Goal: Task Accomplishment & Management: Manage account settings

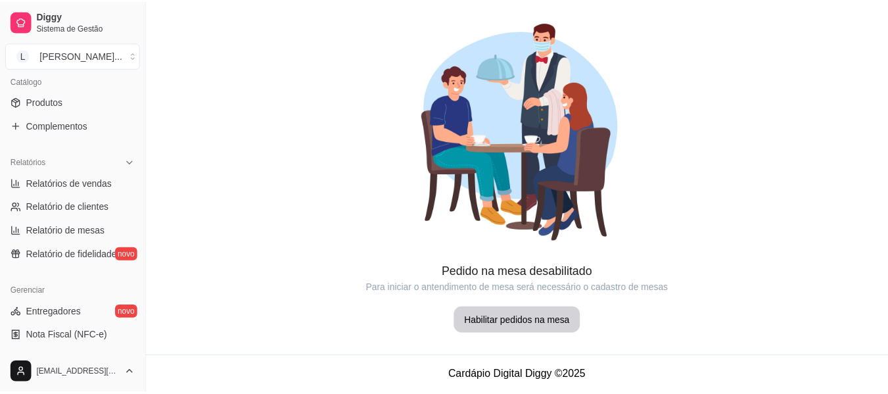
scroll to position [263, 0]
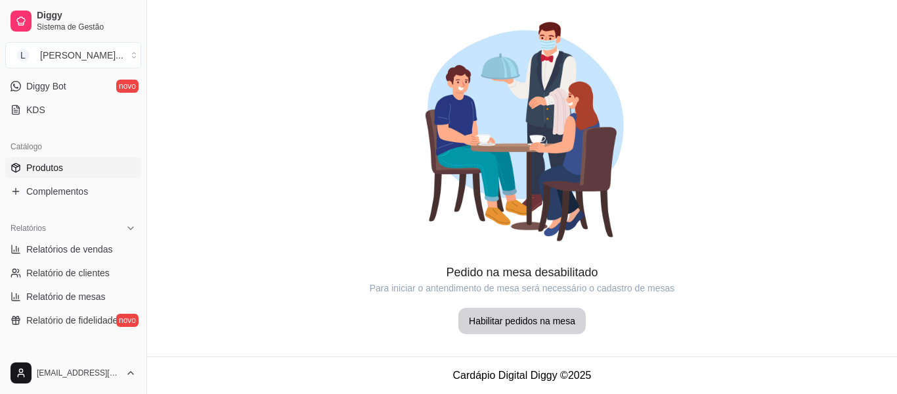
click at [90, 160] on link "Produtos" at bounding box center [73, 167] width 136 height 21
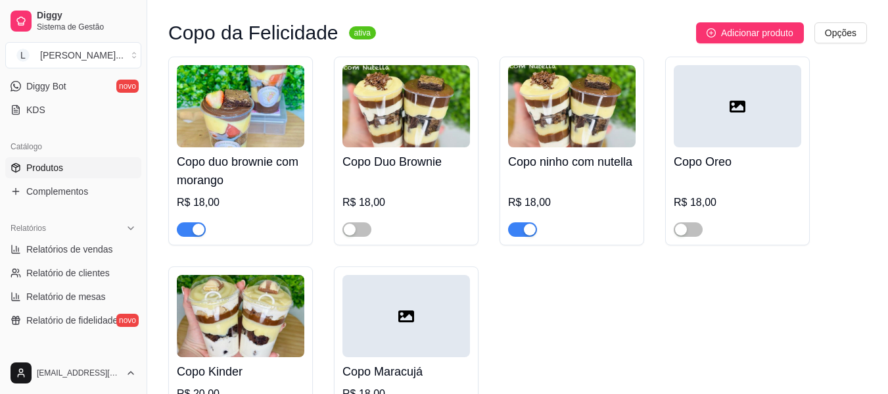
scroll to position [394, 0]
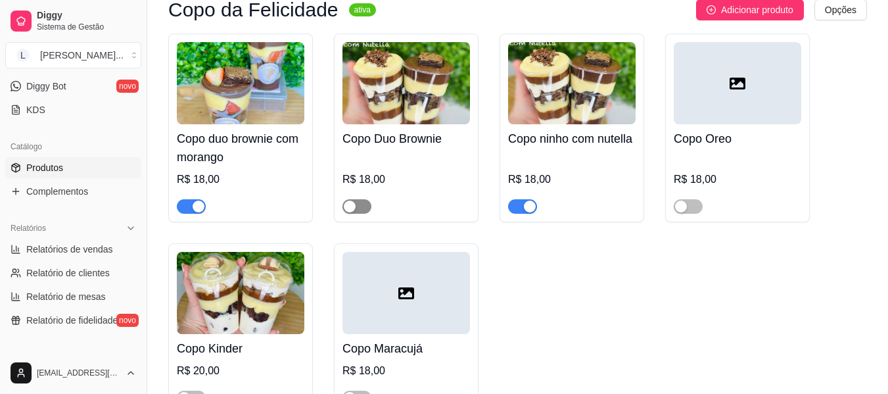
click at [353, 204] on div "button" at bounding box center [350, 206] width 12 height 12
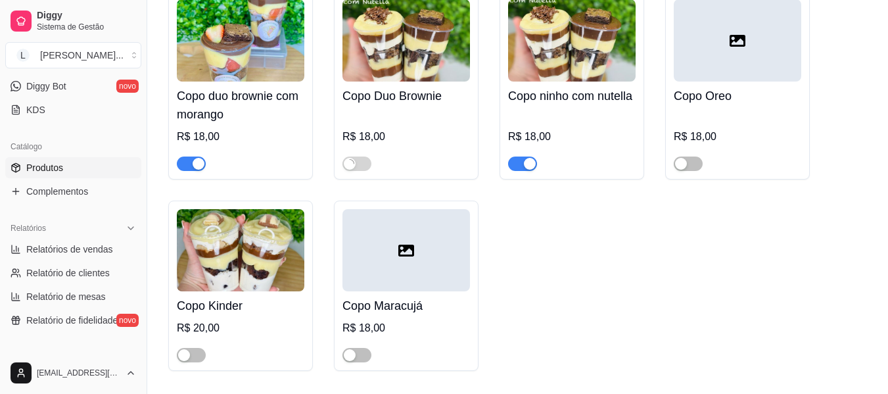
scroll to position [460, 0]
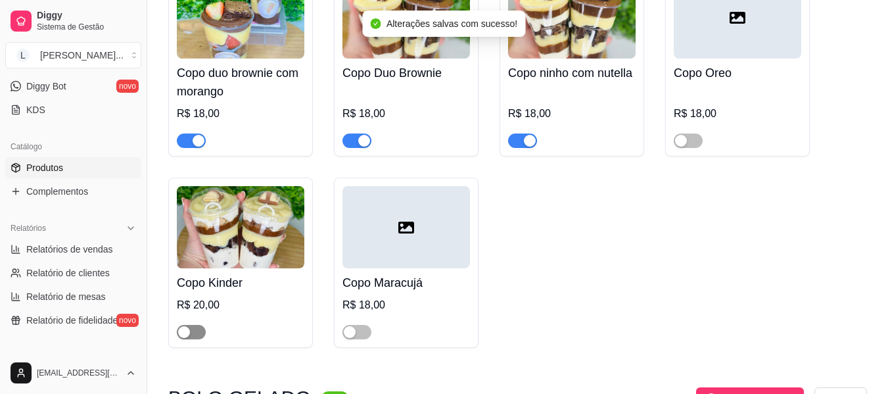
click at [181, 334] on div "button" at bounding box center [184, 332] width 12 height 12
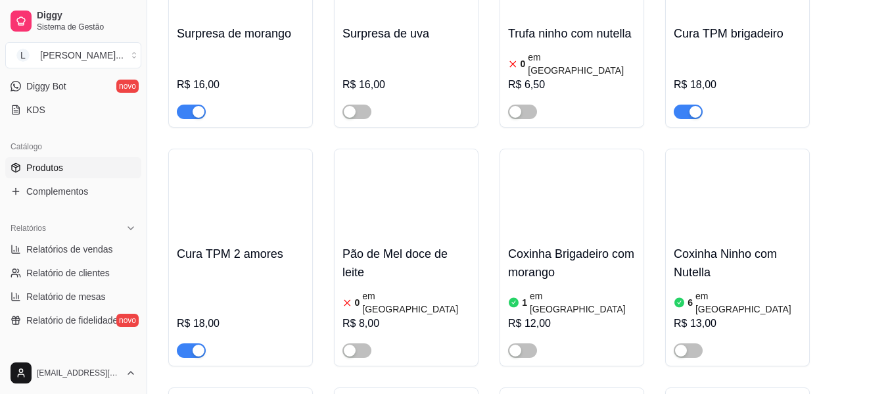
scroll to position [1511, 0]
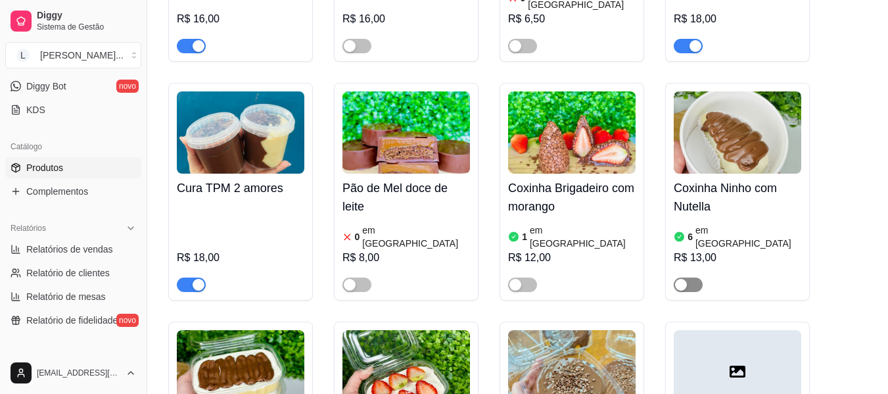
click at [689, 277] on span "button" at bounding box center [687, 284] width 29 height 14
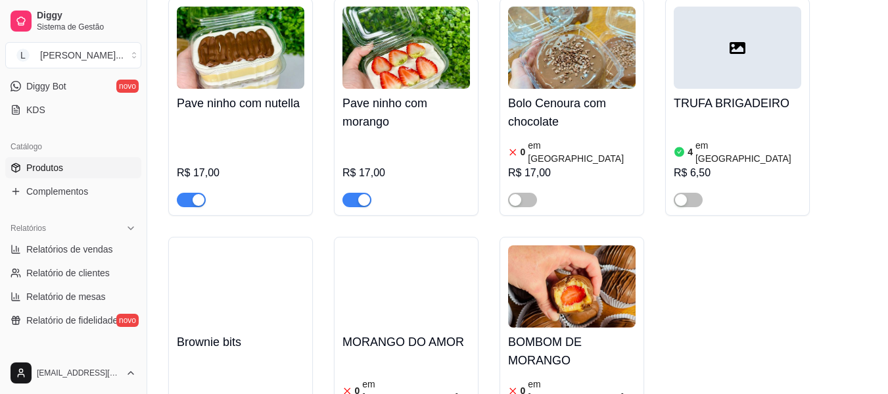
scroll to position [1840, 0]
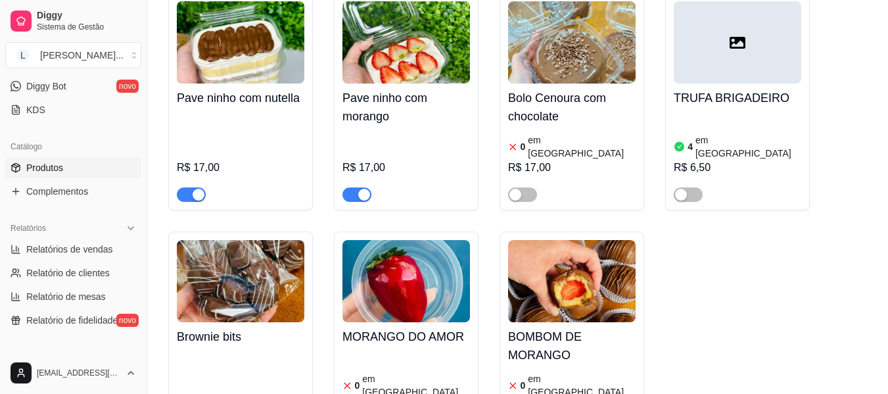
click at [384, 351] on div "0 em estoque R$ 18,00" at bounding box center [405, 395] width 127 height 89
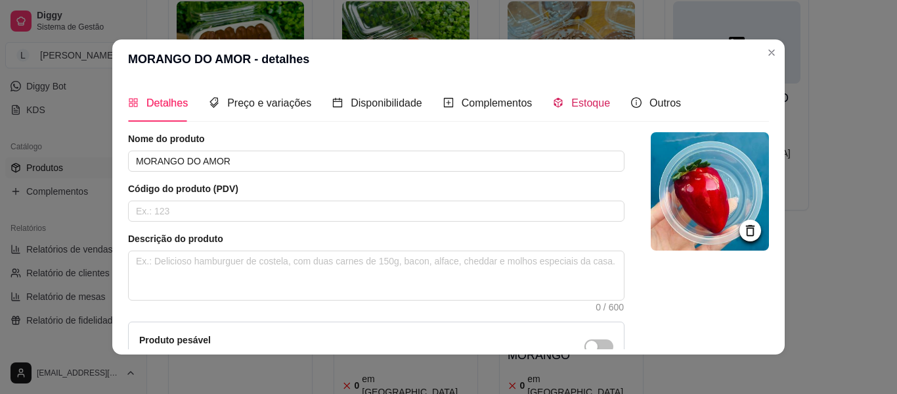
click at [554, 97] on span at bounding box center [558, 102] width 11 height 11
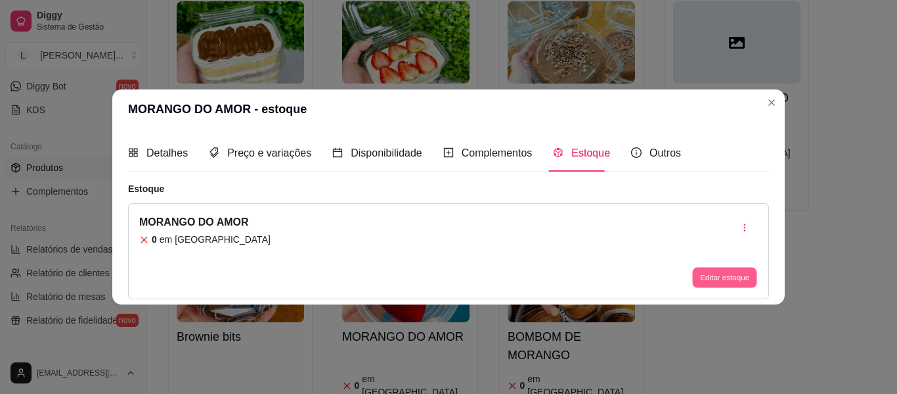
click at [734, 283] on button "Editar estoque" at bounding box center [724, 277] width 64 height 20
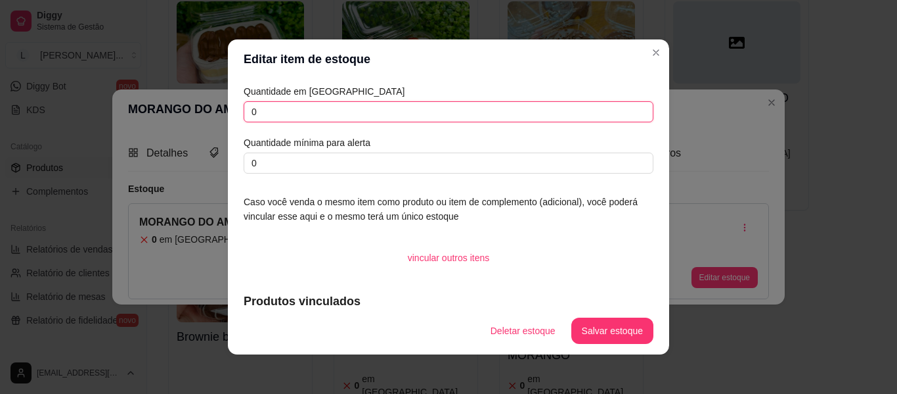
click at [388, 108] on input "0" at bounding box center [449, 111] width 410 height 21
type input "15"
click at [602, 339] on button "Salvar estoque" at bounding box center [613, 330] width 82 height 26
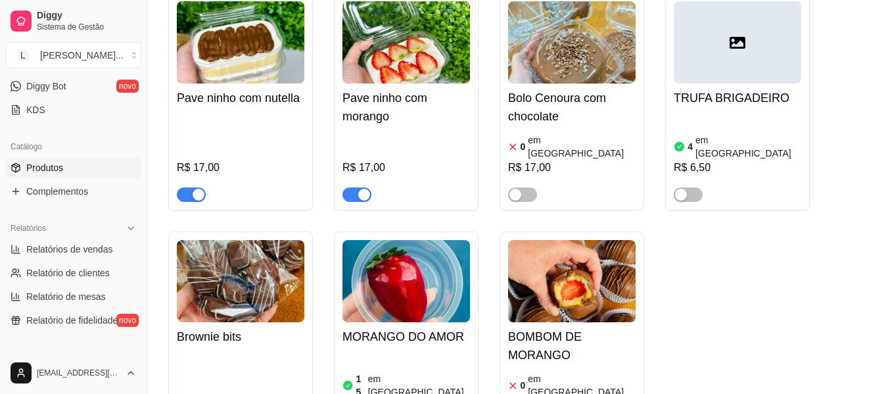
click at [598, 372] on div "0 em [GEOGRAPHIC_DATA]" at bounding box center [571, 385] width 127 height 26
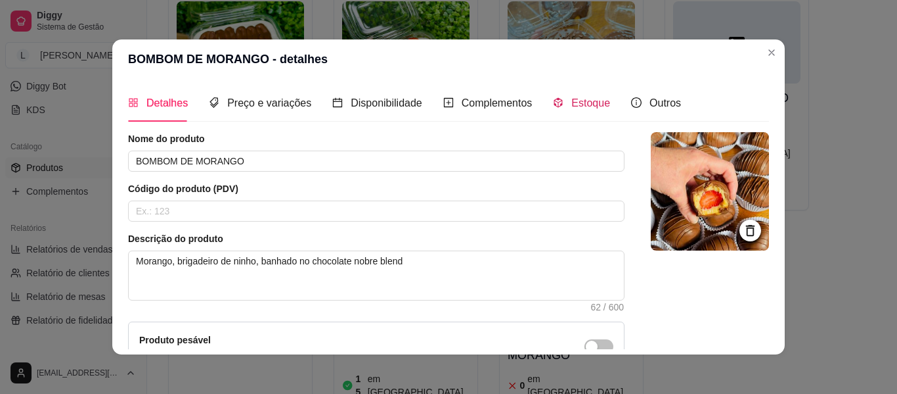
click at [590, 97] on span "Estoque" at bounding box center [591, 102] width 39 height 11
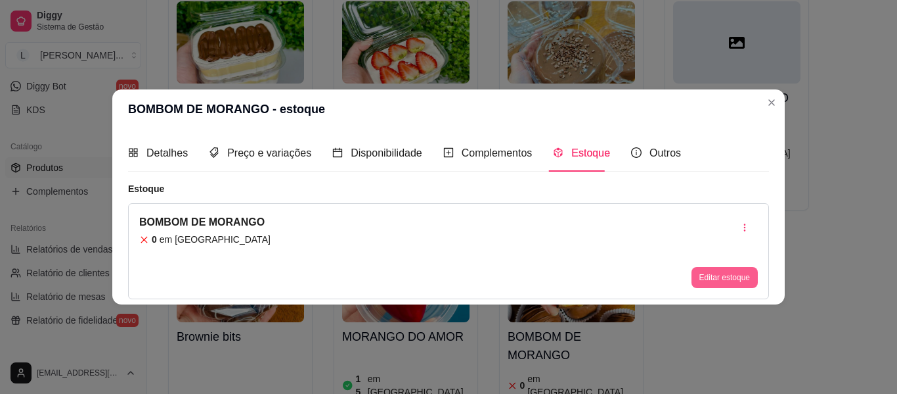
click at [740, 272] on button "Editar estoque" at bounding box center [725, 277] width 66 height 21
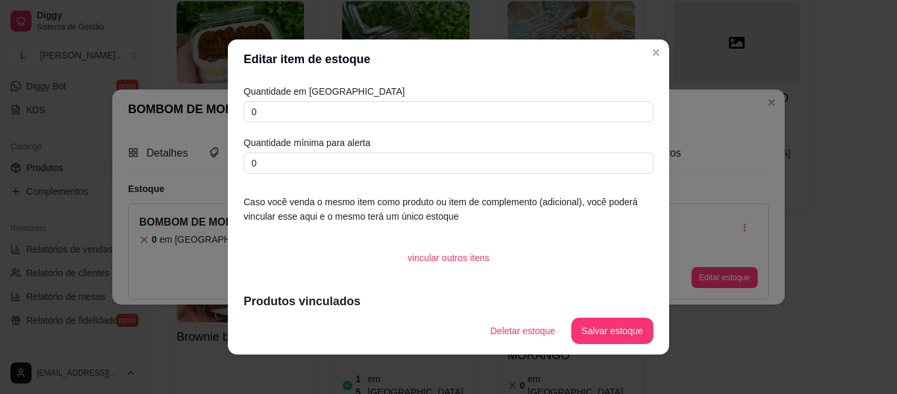
click at [341, 98] on article "Quantidade em [GEOGRAPHIC_DATA]" at bounding box center [449, 91] width 410 height 14
click at [336, 107] on input "0" at bounding box center [449, 111] width 410 height 21
type input "15"
click at [590, 322] on button "Salvar estoque" at bounding box center [612, 331] width 80 height 26
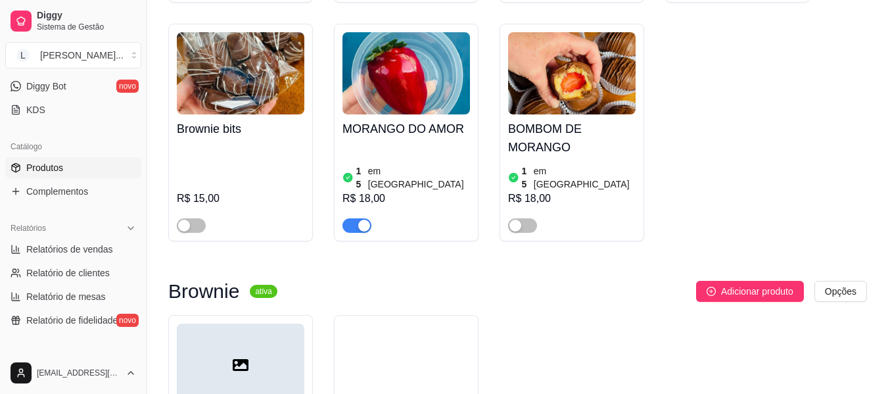
scroll to position [2037, 0]
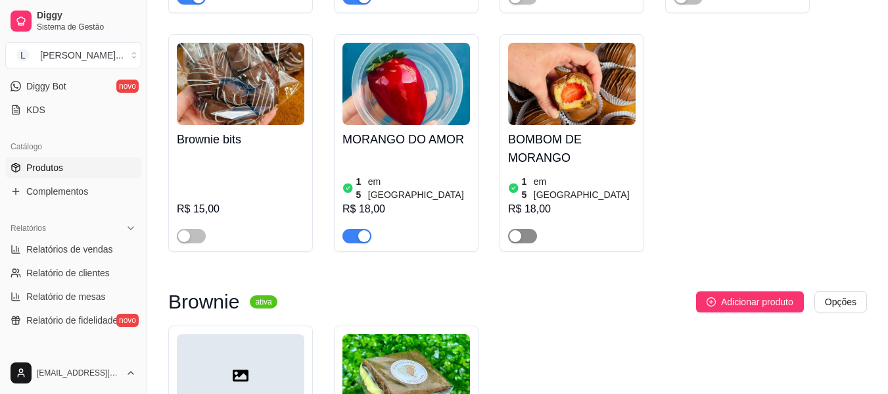
click at [526, 229] on span "button" at bounding box center [522, 236] width 29 height 14
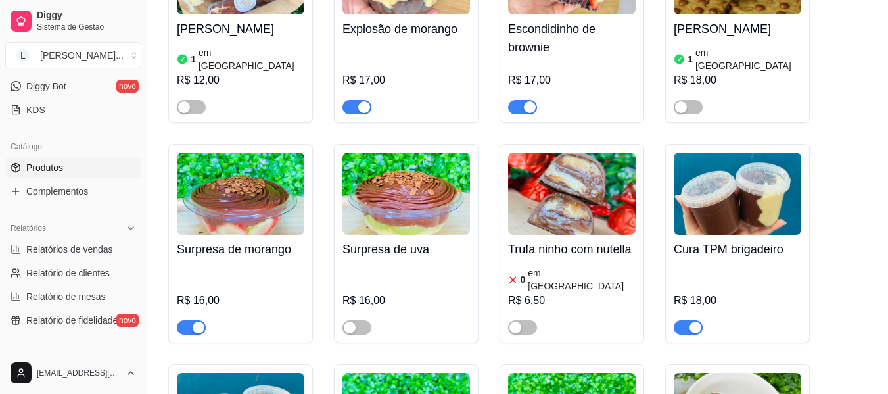
scroll to position [1183, 0]
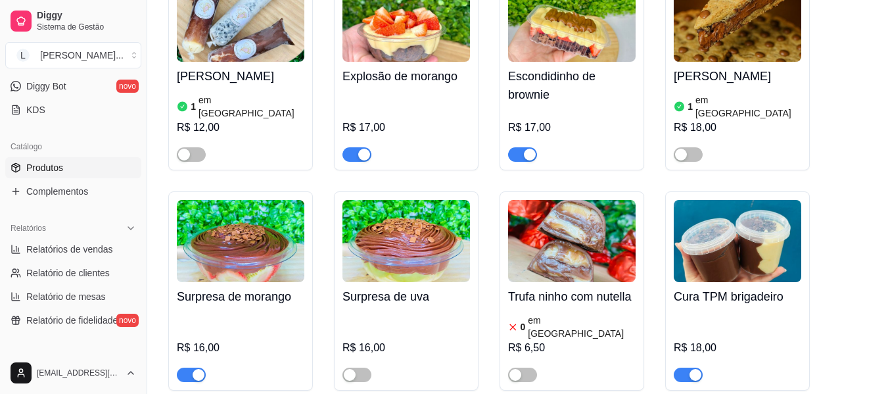
click at [692, 369] on div "button" at bounding box center [695, 375] width 12 height 12
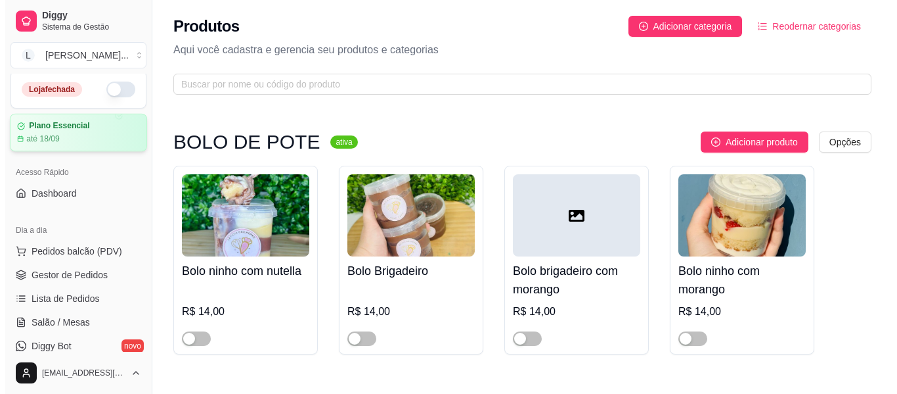
scroll to position [0, 0]
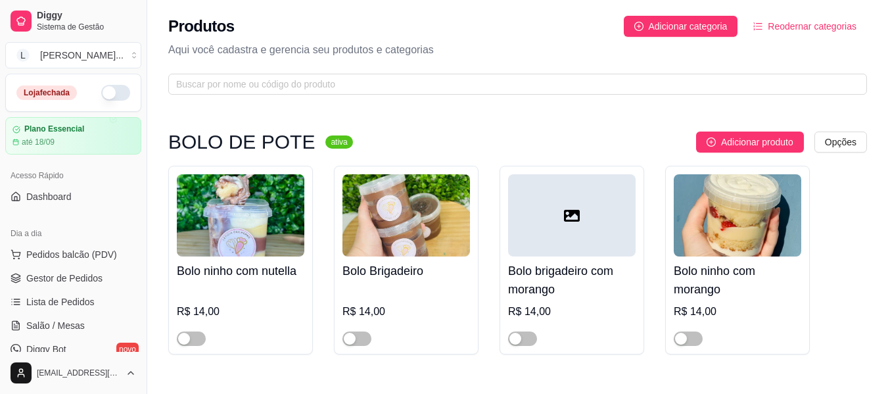
click at [104, 88] on button "button" at bounding box center [115, 93] width 29 height 16
click at [78, 284] on link "Gestor de Pedidos" at bounding box center [73, 277] width 136 height 21
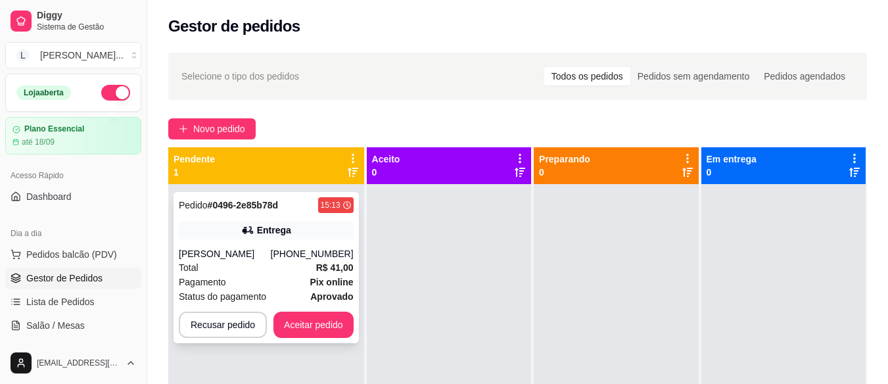
click at [271, 254] on div "[PERSON_NAME]" at bounding box center [225, 253] width 92 height 13
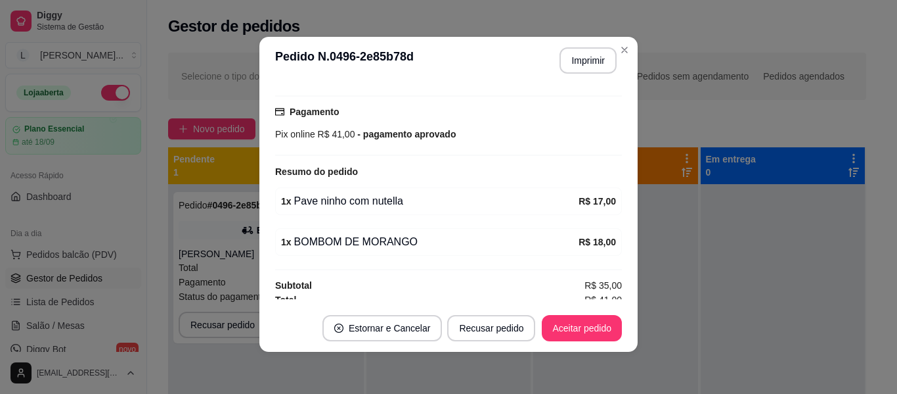
scroll to position [342, 0]
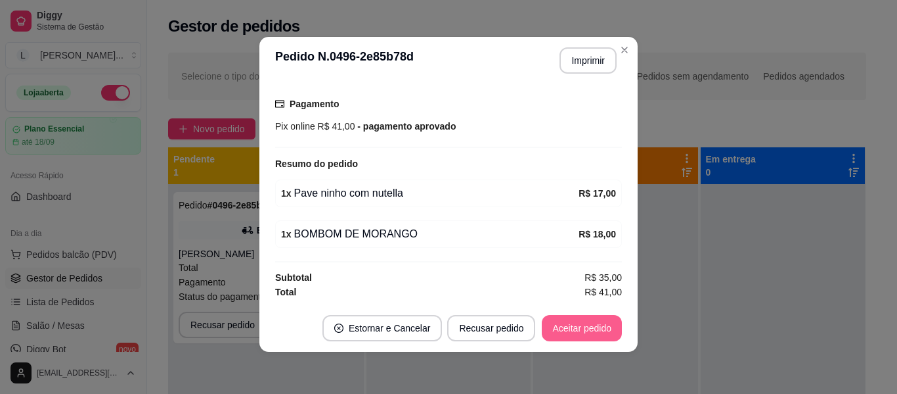
click at [587, 325] on button "Aceitar pedido" at bounding box center [582, 328] width 80 height 26
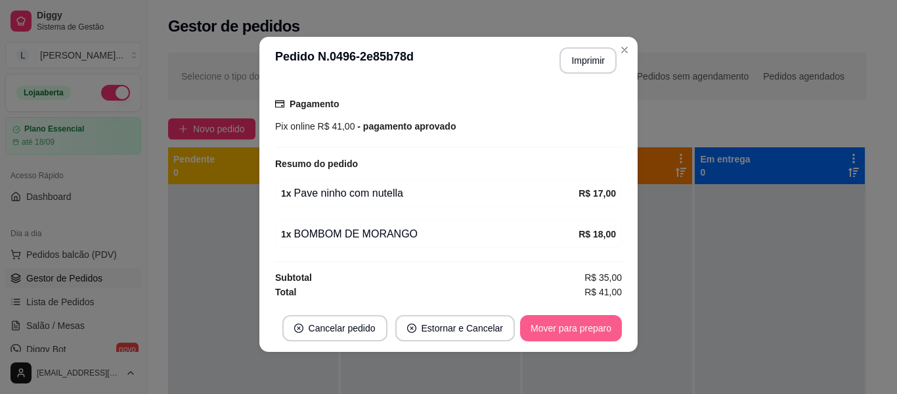
click at [578, 326] on button "Mover para preparo" at bounding box center [571, 328] width 102 height 26
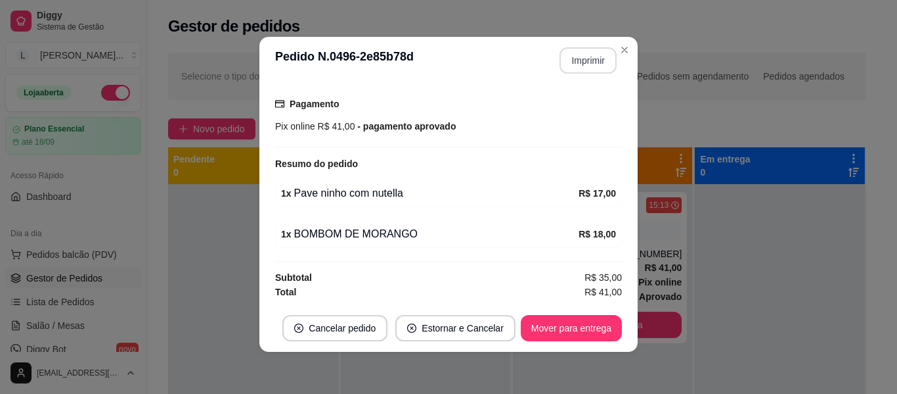
click at [579, 53] on button "Imprimir" at bounding box center [588, 60] width 57 height 26
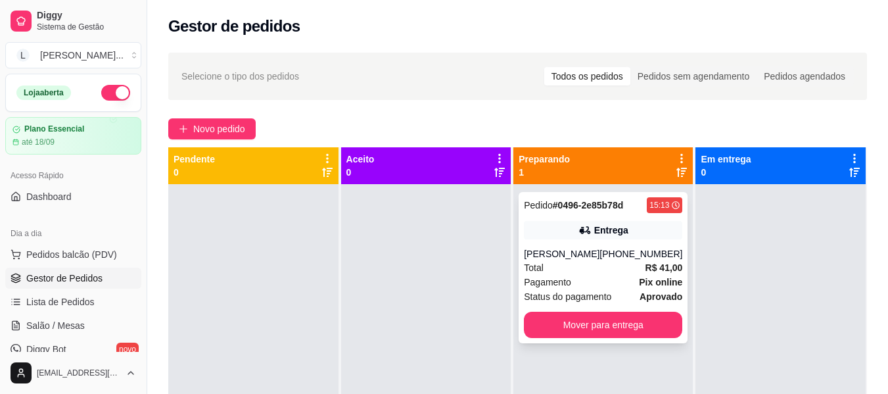
click at [615, 240] on div "Pedido # 0496-2e85b78d 15:13 Entrega [PERSON_NAME] [PHONE_NUMBER] Total R$ 41,0…" at bounding box center [602, 267] width 169 height 151
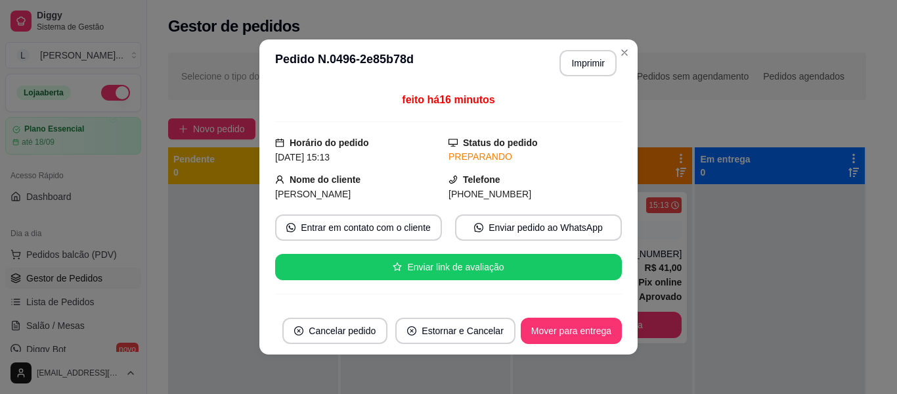
scroll to position [197, 0]
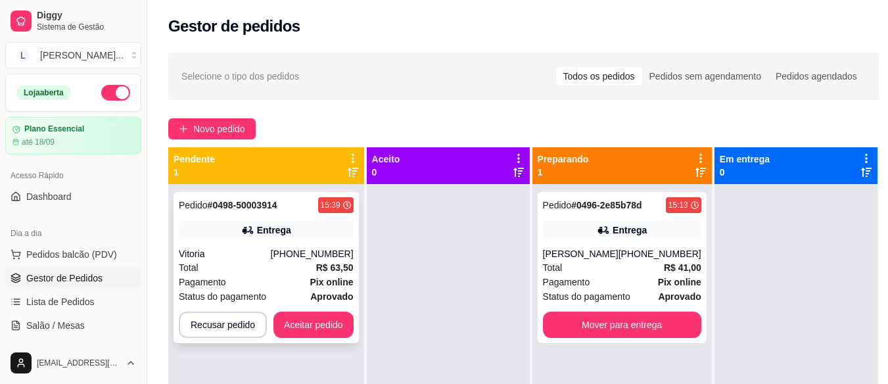
click at [249, 237] on div "Entrega" at bounding box center [266, 230] width 175 height 18
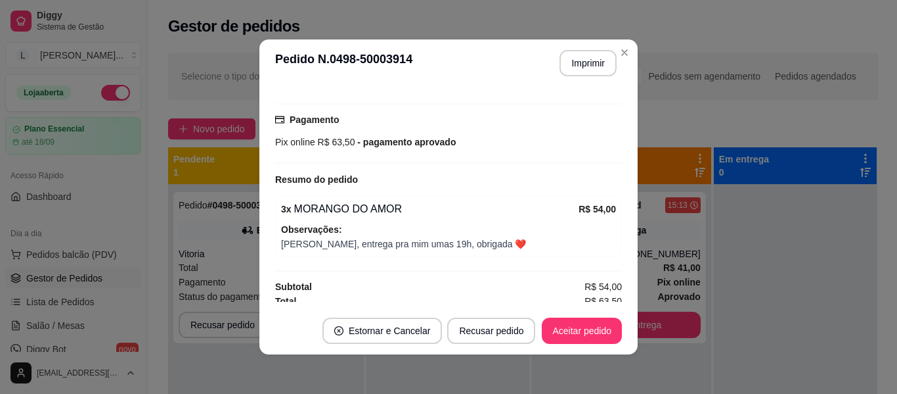
scroll to position [335, 0]
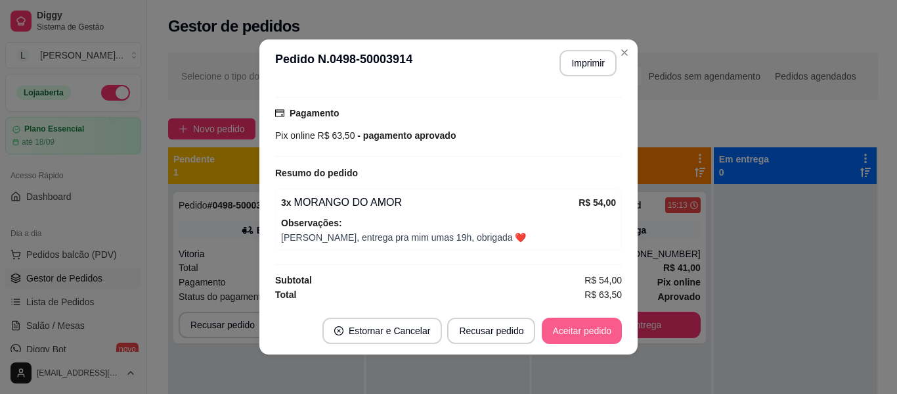
click at [578, 325] on button "Aceitar pedido" at bounding box center [582, 330] width 80 height 26
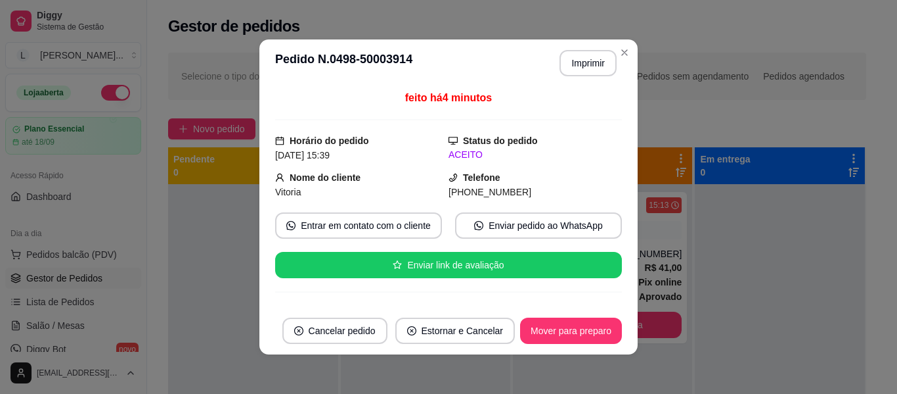
scroll to position [0, 0]
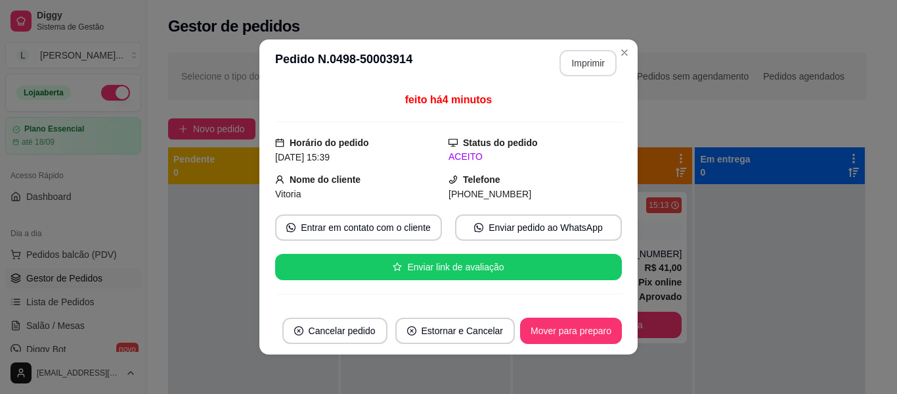
click at [576, 62] on button "Imprimir" at bounding box center [588, 63] width 57 height 26
click at [763, 286] on div "**********" at bounding box center [448, 197] width 897 height 394
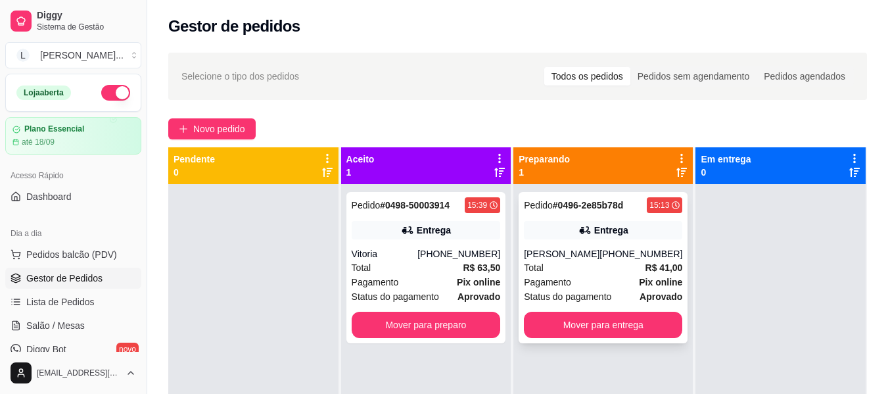
click at [645, 258] on div "[PHONE_NUMBER]" at bounding box center [640, 253] width 83 height 13
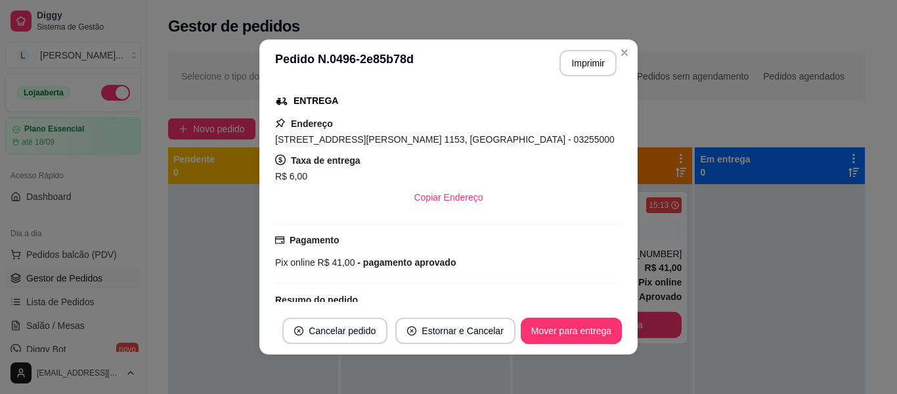
scroll to position [342, 0]
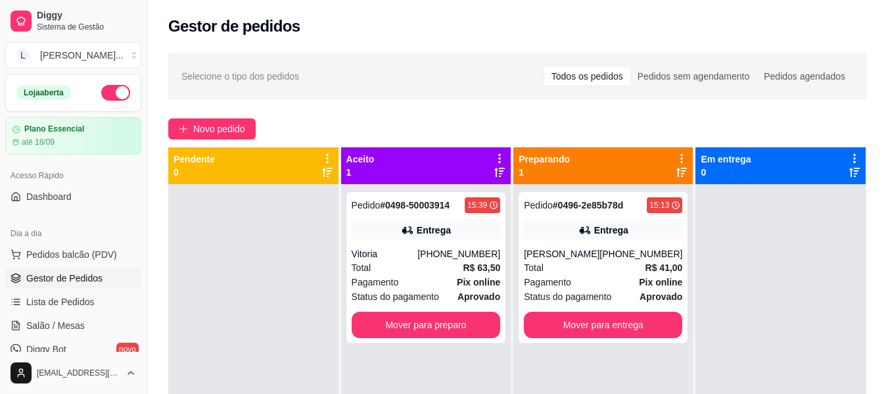
drag, startPoint x: 739, startPoint y: 280, endPoint x: 703, endPoint y: 278, distance: 36.2
click at [738, 279] on div at bounding box center [780, 381] width 170 height 394
click at [636, 265] on div "Total R$ 41,00" at bounding box center [603, 267] width 158 height 14
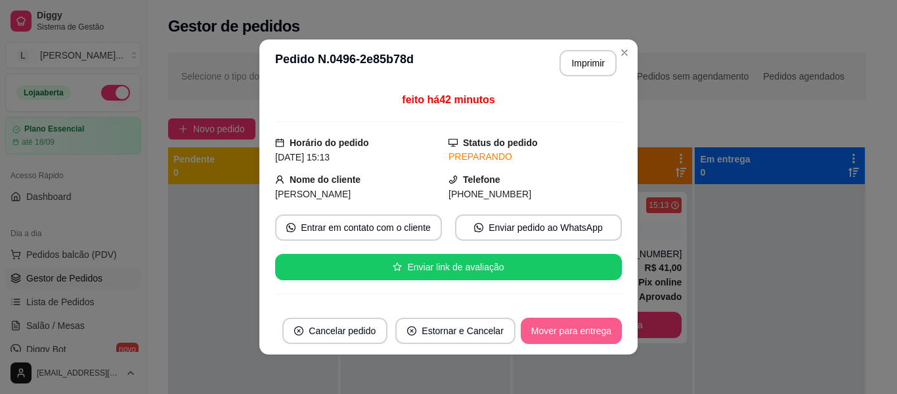
click at [558, 336] on button "Mover para entrega" at bounding box center [571, 330] width 101 height 26
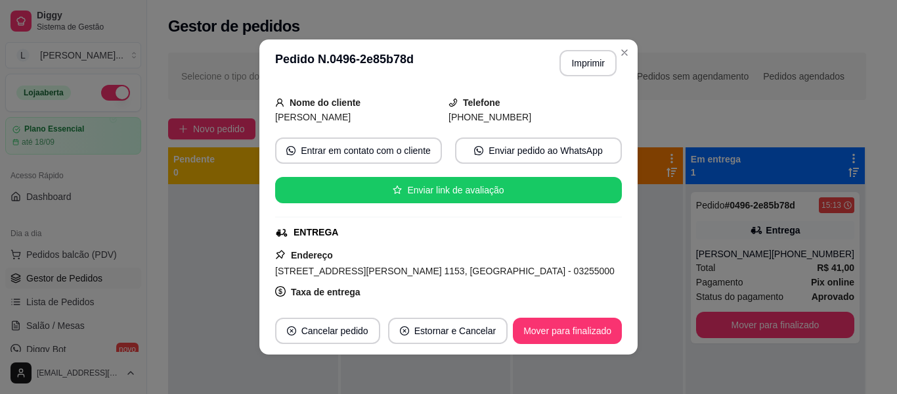
scroll to position [131, 0]
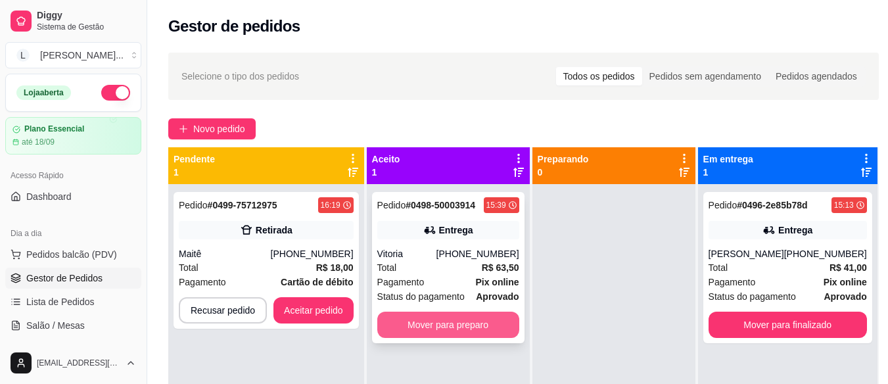
click at [486, 330] on button "Mover para preparo" at bounding box center [448, 324] width 142 height 26
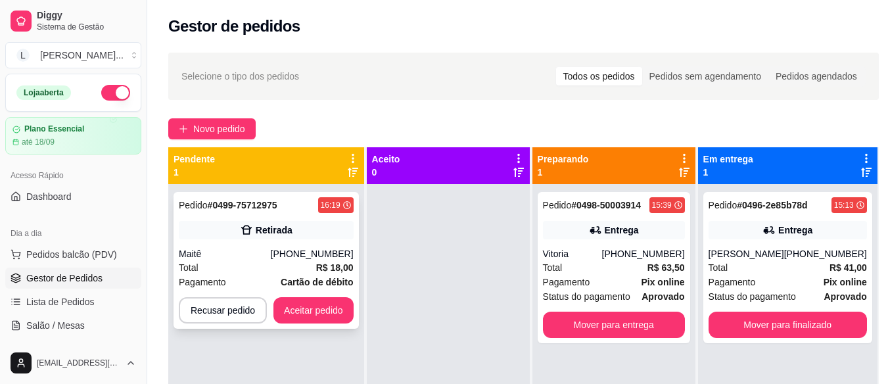
click at [293, 257] on div "[PHONE_NUMBER]" at bounding box center [312, 253] width 83 height 13
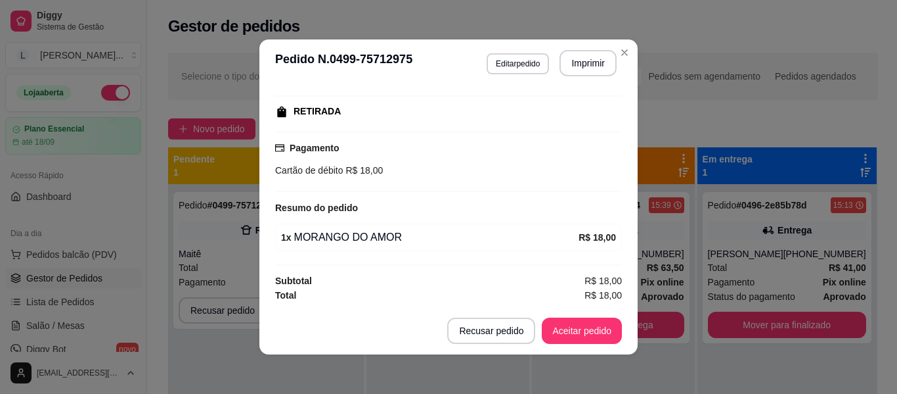
scroll to position [198, 0]
click at [587, 330] on button "Aceitar pedido" at bounding box center [582, 331] width 78 height 26
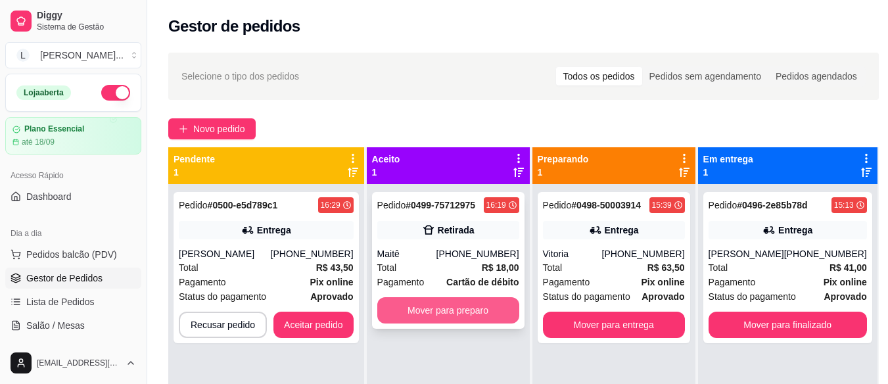
click at [443, 311] on button "Mover para preparo" at bounding box center [448, 310] width 142 height 26
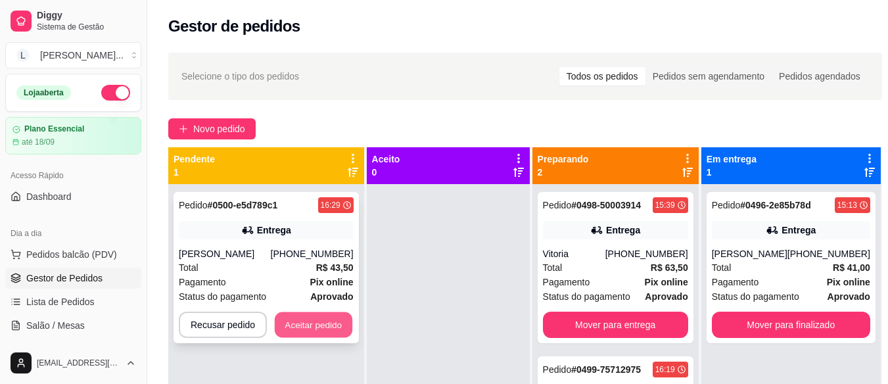
click at [322, 330] on button "Aceitar pedido" at bounding box center [314, 325] width 78 height 26
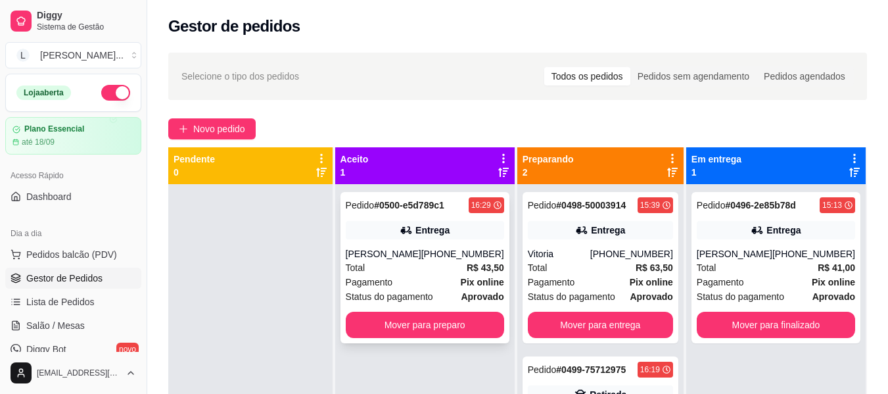
click at [445, 246] on div "Pedido # 0500-e5d789c1 16:29 Entrega izadora britto de melo [PHONE_NUMBER] Tota…" at bounding box center [424, 267] width 169 height 151
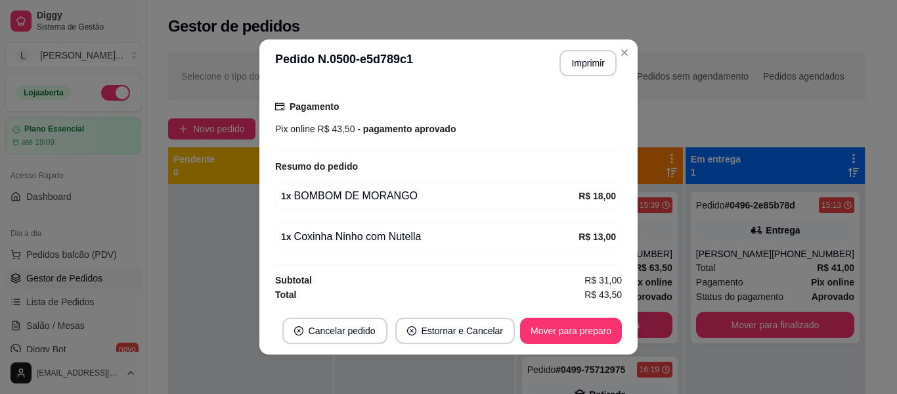
scroll to position [357, 0]
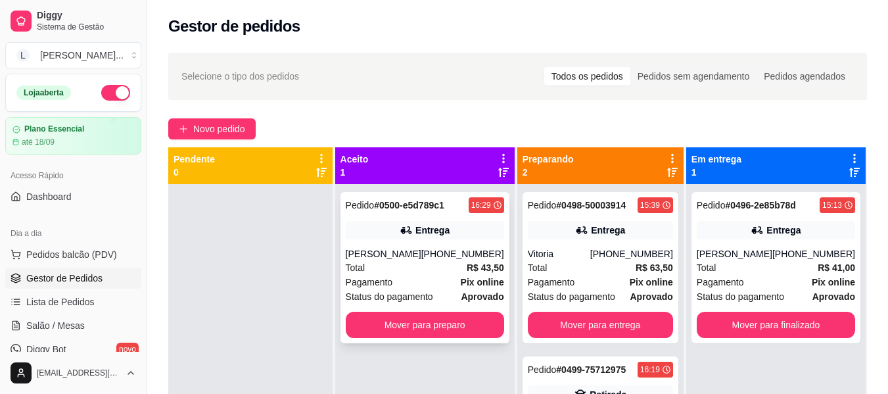
click at [403, 260] on div "[PERSON_NAME]" at bounding box center [384, 253] width 76 height 13
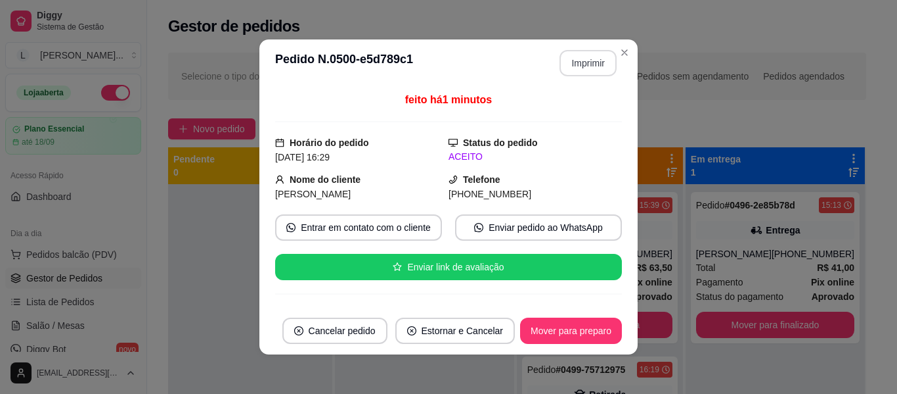
click at [582, 66] on button "Imprimir" at bounding box center [588, 63] width 57 height 26
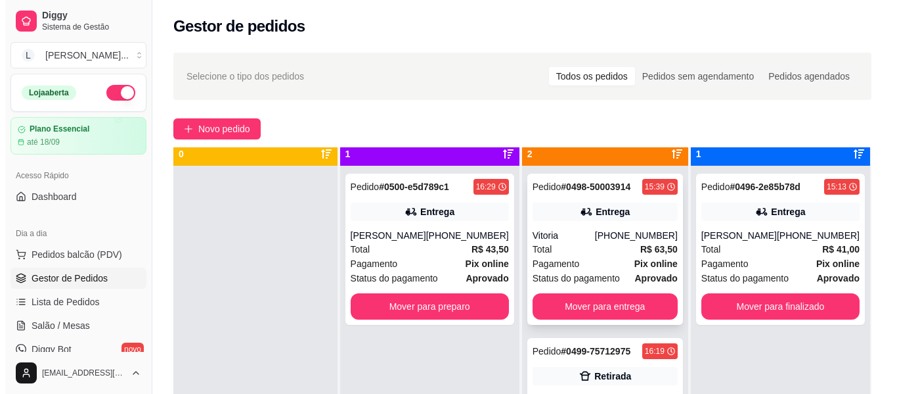
scroll to position [37, 0]
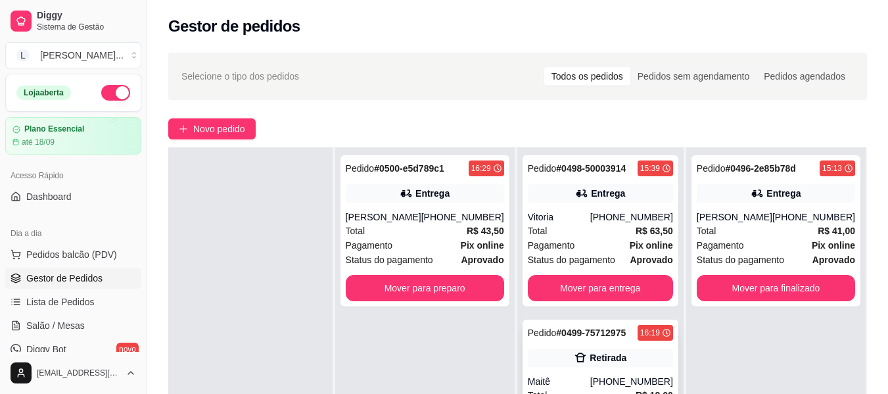
click at [569, 374] on div "Maitê" at bounding box center [559, 380] width 62 height 13
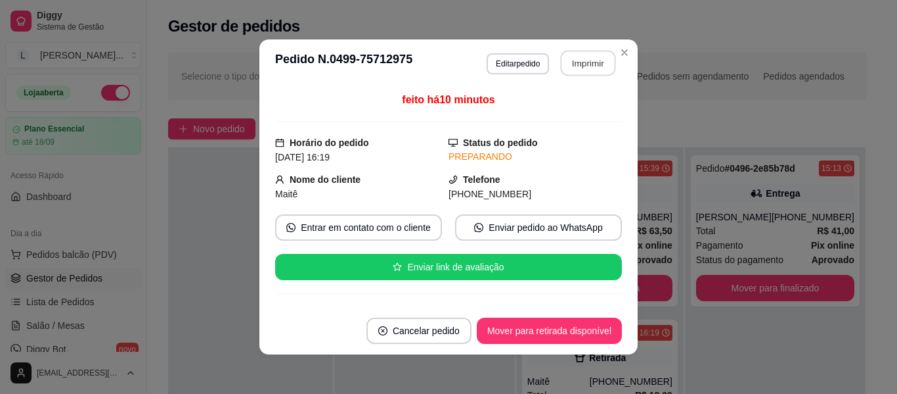
click at [577, 66] on button "Imprimir" at bounding box center [588, 64] width 55 height 26
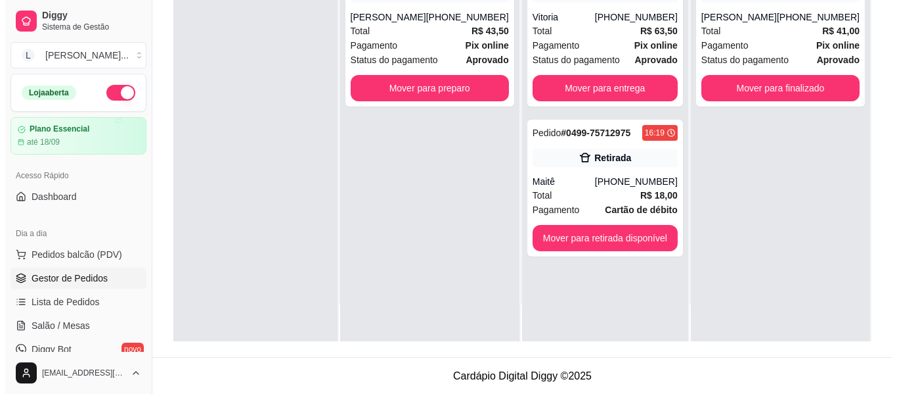
scroll to position [200, 0]
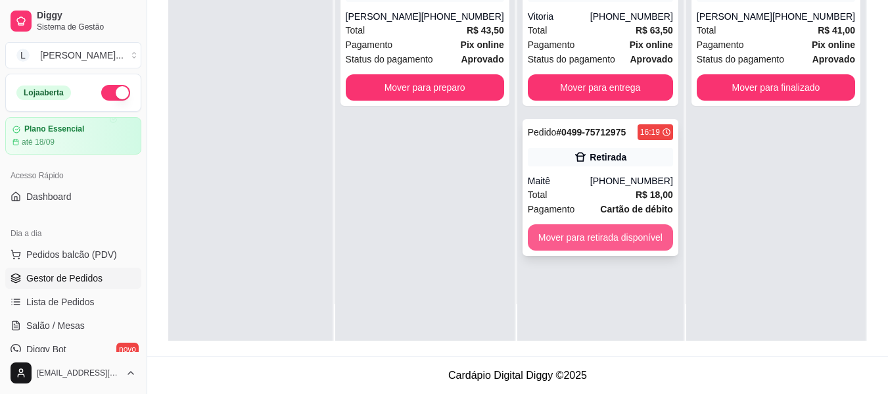
click at [622, 239] on button "Mover para retirada disponível" at bounding box center [600, 237] width 145 height 26
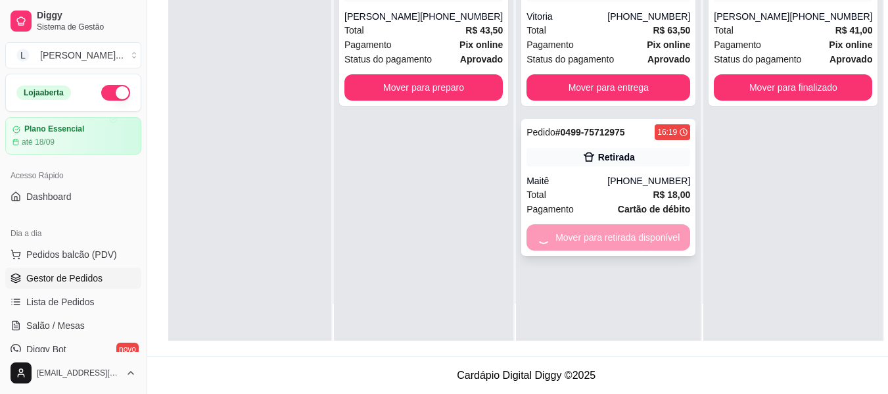
click at [622, 240] on div "Mover para retirada disponível" at bounding box center [608, 237] width 164 height 26
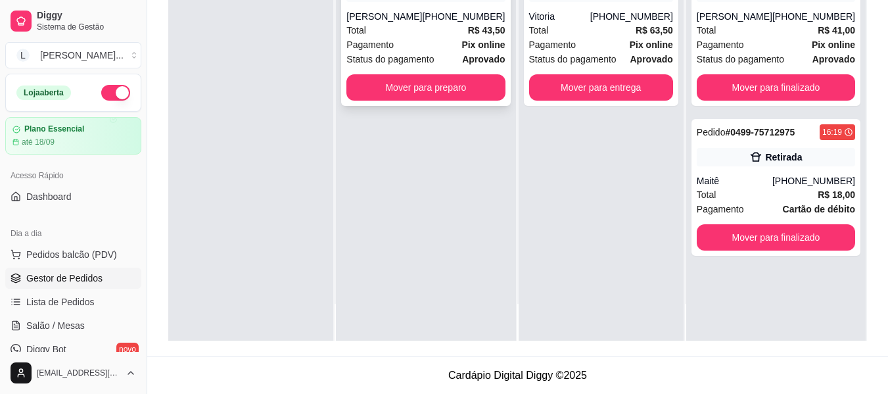
click at [397, 37] on div "Total R$ 43,50" at bounding box center [425, 30] width 158 height 14
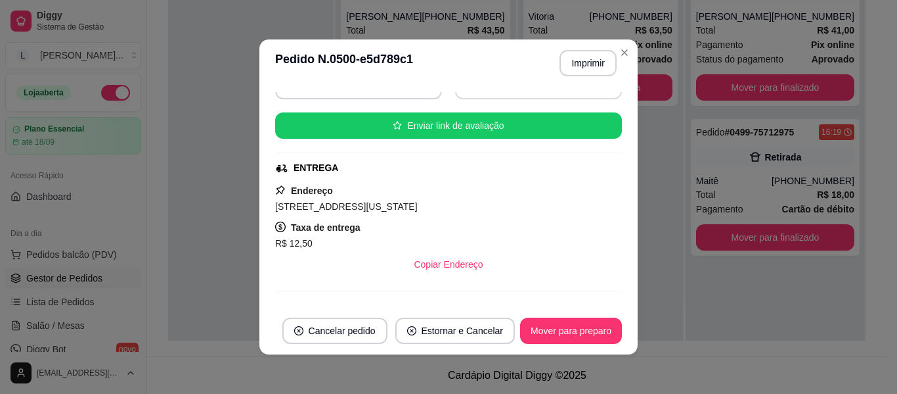
scroll to position [329, 0]
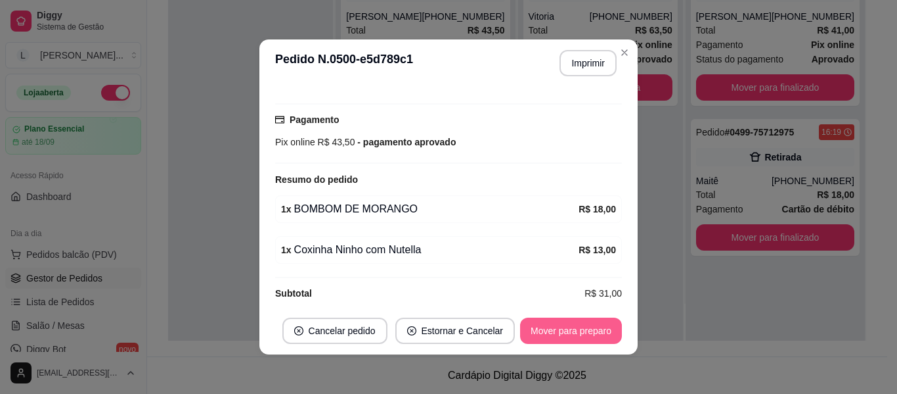
click at [575, 329] on button "Mover para preparo" at bounding box center [571, 330] width 102 height 26
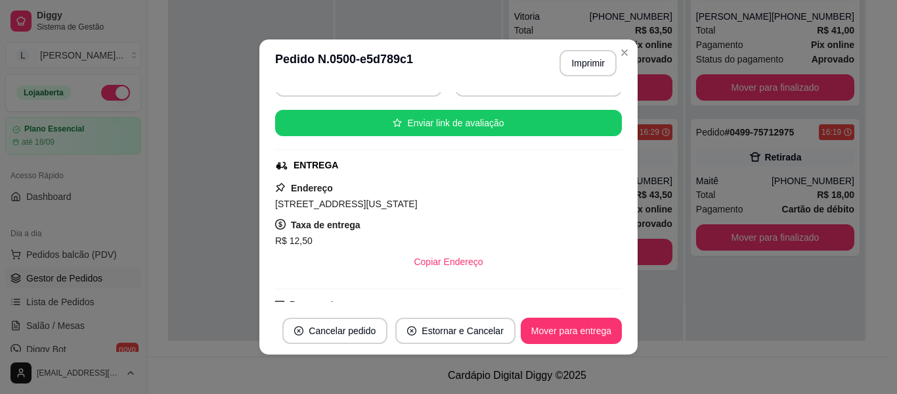
scroll to position [0, 0]
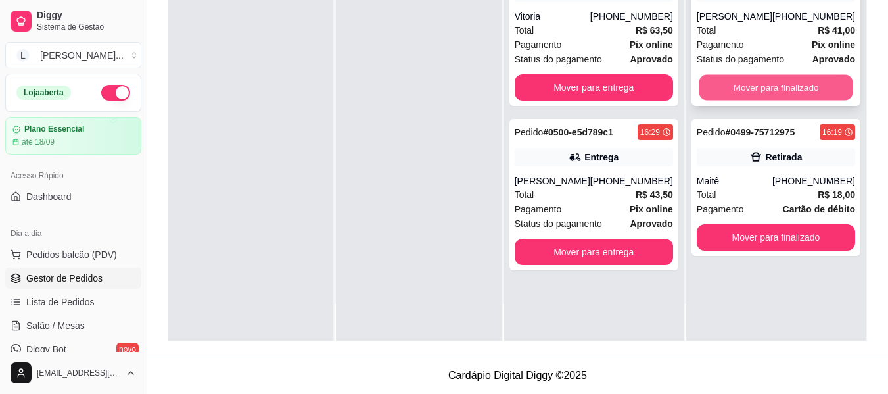
click at [784, 83] on button "Mover para finalizado" at bounding box center [775, 88] width 154 height 26
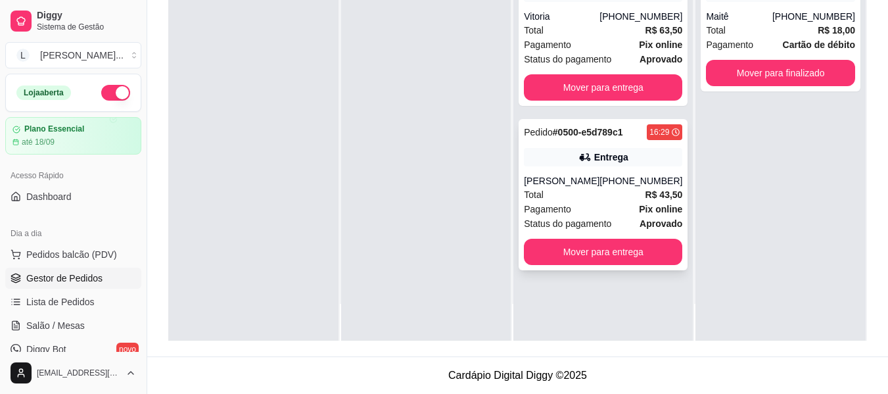
click at [635, 202] on div "Total R$ 43,50" at bounding box center [603, 194] width 158 height 14
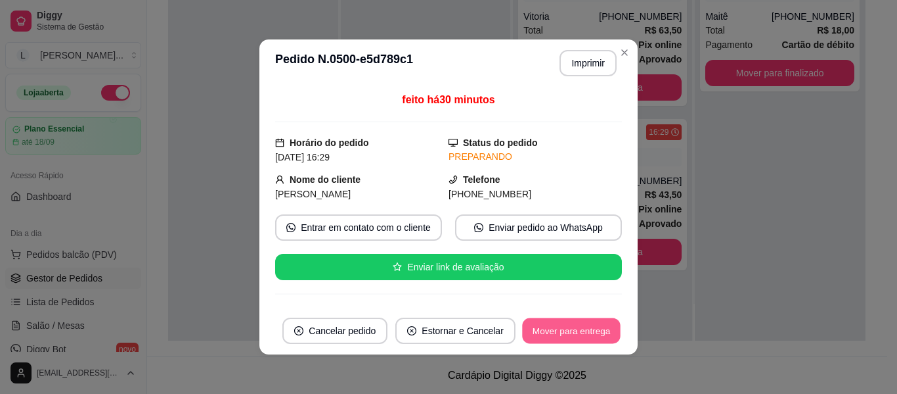
click at [547, 319] on button "Mover para entrega" at bounding box center [571, 331] width 99 height 26
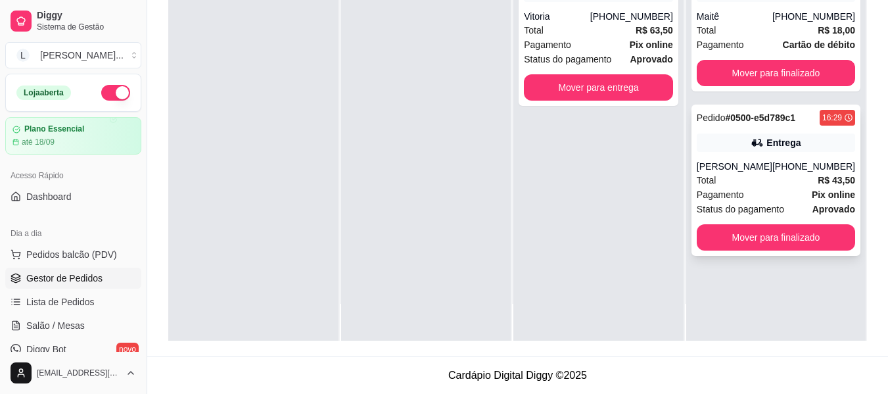
click at [779, 173] on div "[PHONE_NUMBER]" at bounding box center [813, 166] width 83 height 13
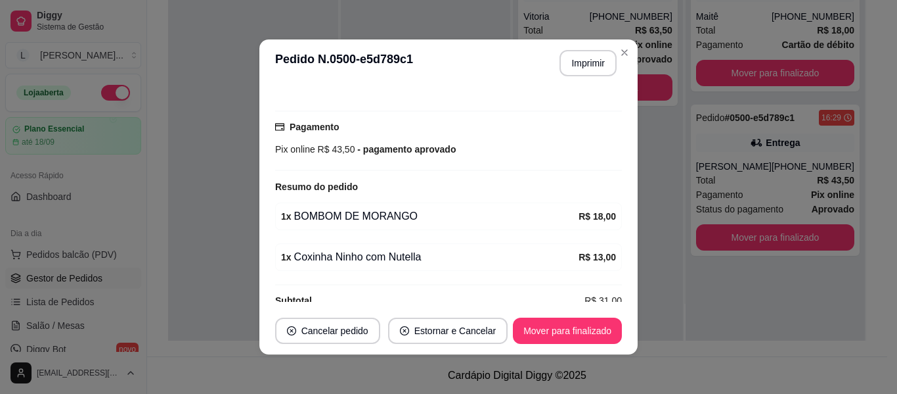
scroll to position [357, 0]
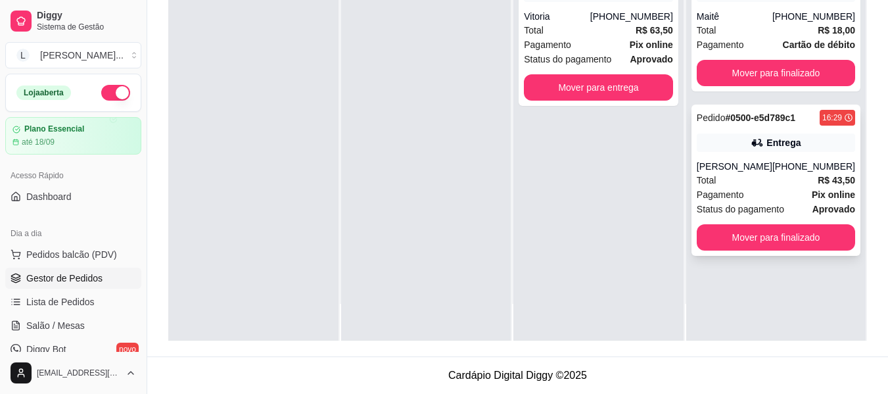
click at [781, 173] on div "[PHONE_NUMBER]" at bounding box center [813, 166] width 83 height 13
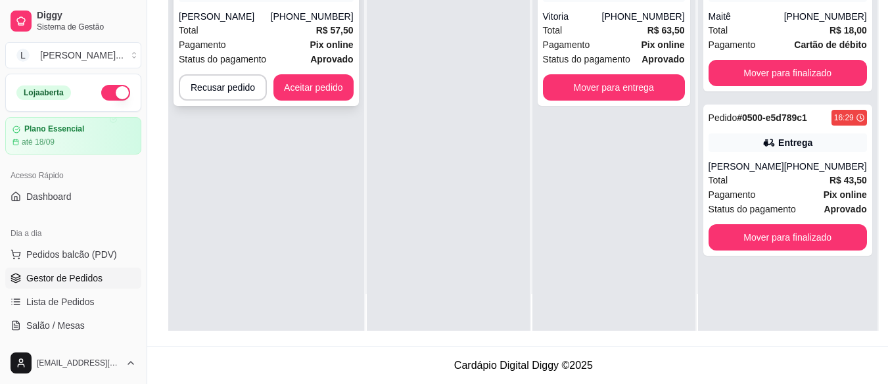
click at [259, 18] on div "[PERSON_NAME]" at bounding box center [225, 16] width 92 height 13
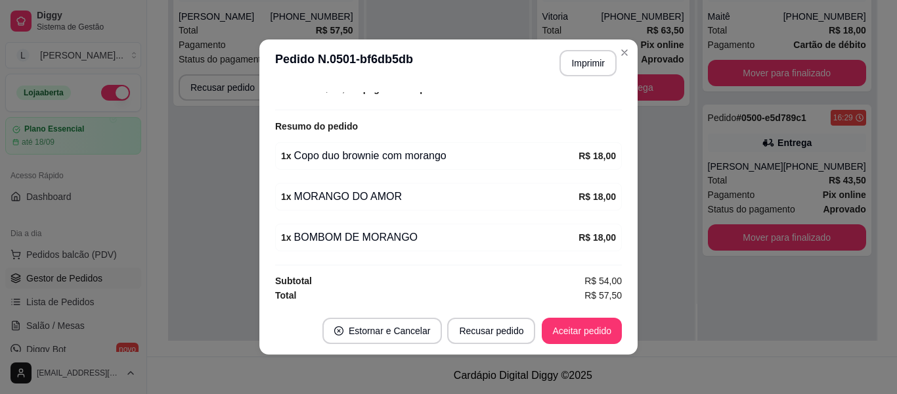
scroll to position [382, 0]
click at [592, 330] on button "Aceitar pedido" at bounding box center [582, 330] width 80 height 26
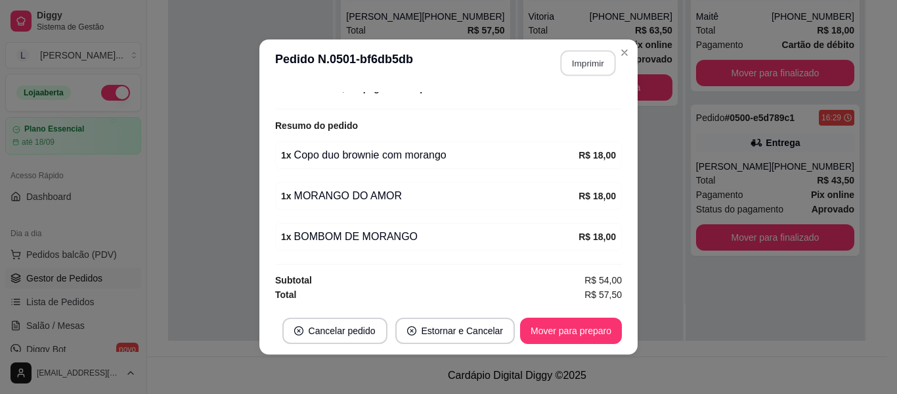
click at [591, 66] on button "Imprimir" at bounding box center [588, 64] width 55 height 26
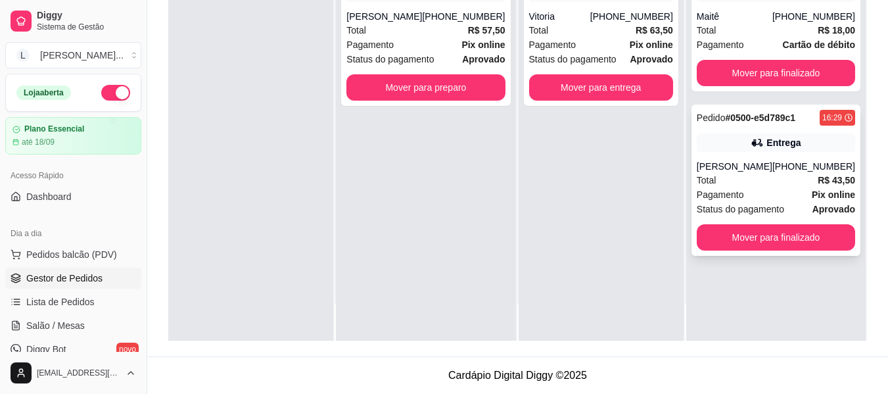
click at [759, 202] on div "Pagamento Pix online" at bounding box center [775, 194] width 158 height 14
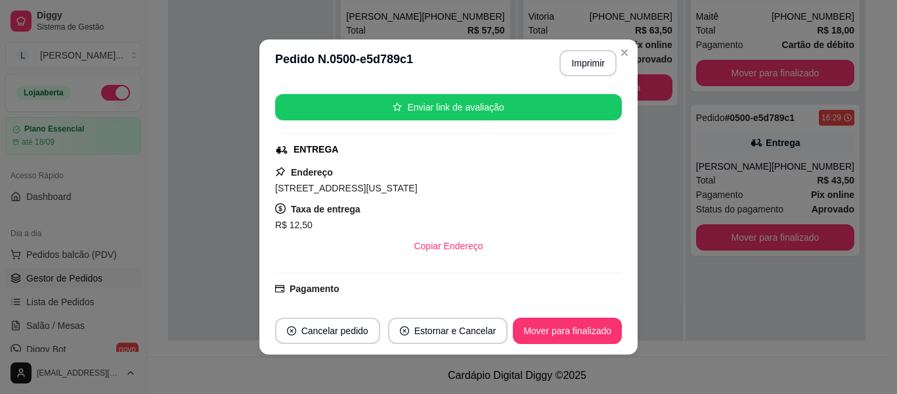
scroll to position [197, 0]
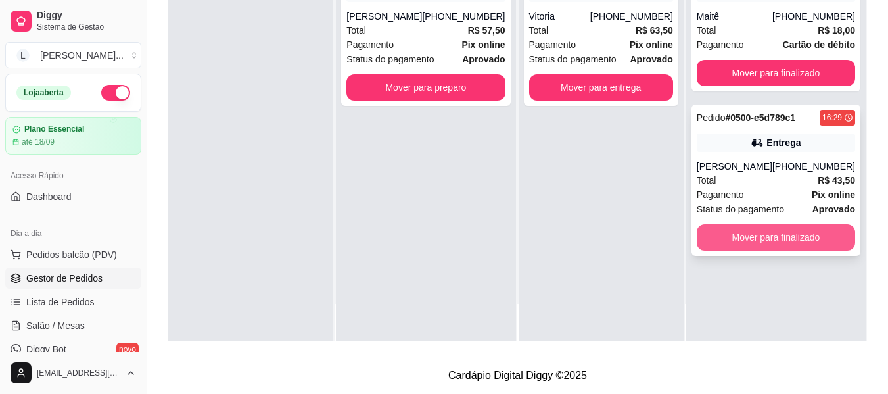
click at [795, 244] on button "Mover para finalizado" at bounding box center [775, 237] width 158 height 26
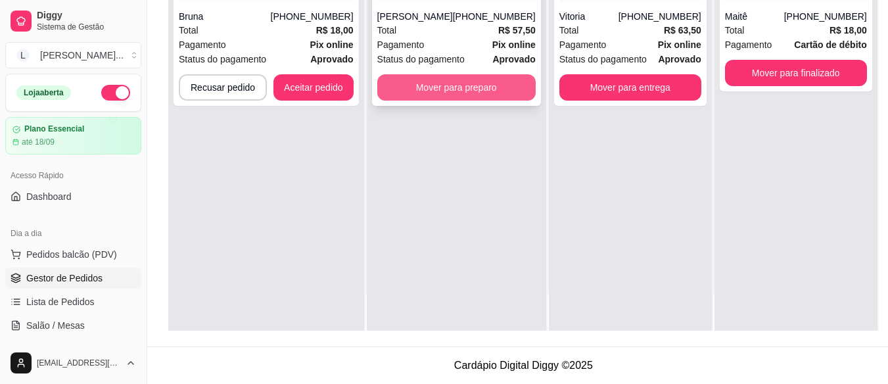
click at [441, 89] on button "Mover para preparo" at bounding box center [456, 87] width 158 height 26
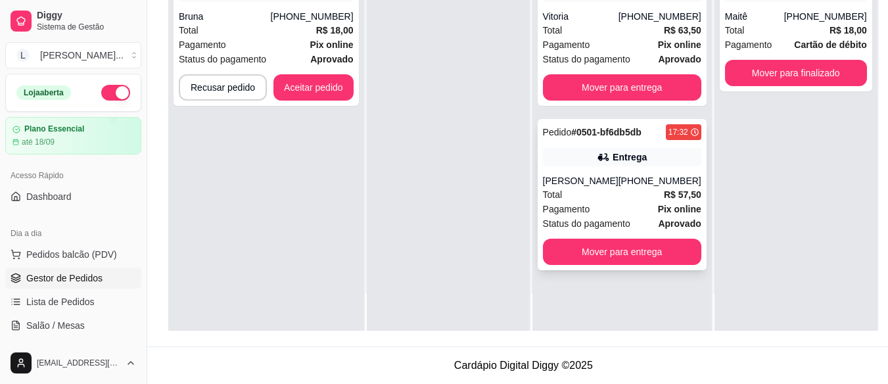
click at [625, 170] on div "Pedido # 0501-bf6db5db 17:32 Entrega [PERSON_NAME] [PHONE_NUMBER] Total R$ 57,5…" at bounding box center [621, 194] width 169 height 151
click at [315, 47] on strong "Pix online" at bounding box center [330, 44] width 43 height 11
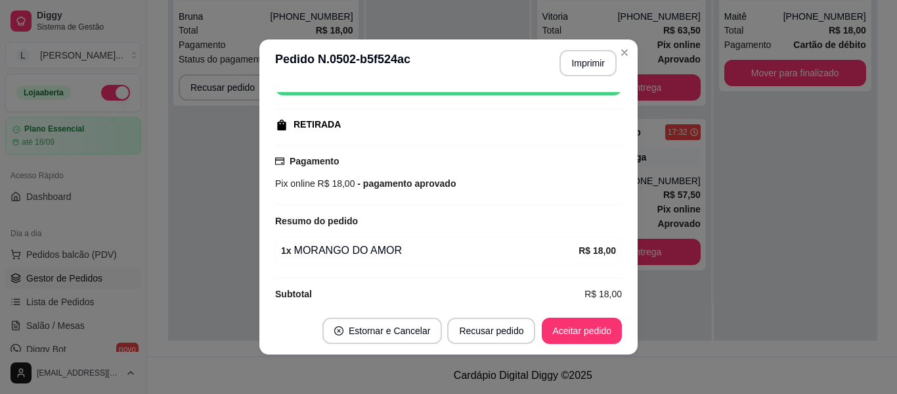
scroll to position [198, 0]
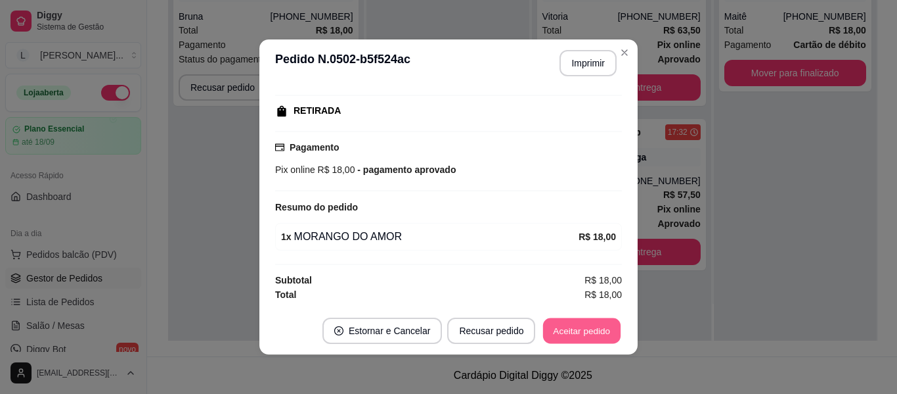
click at [568, 332] on button "Aceitar pedido" at bounding box center [582, 331] width 78 height 26
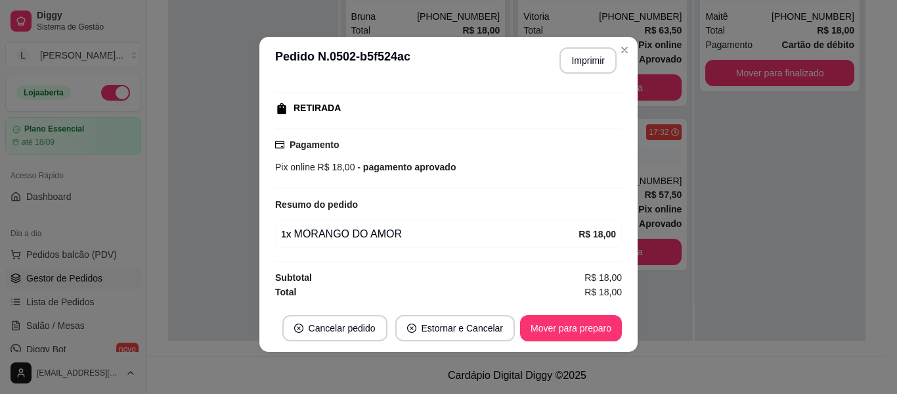
scroll to position [0, 0]
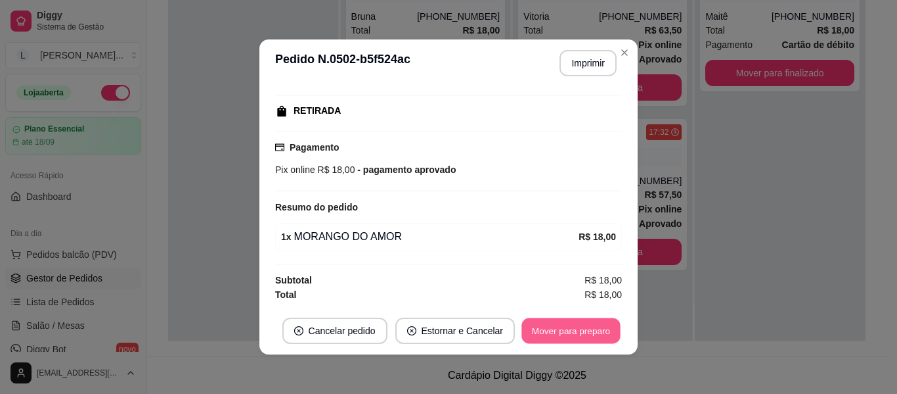
click at [604, 323] on button "Mover para preparo" at bounding box center [571, 331] width 99 height 26
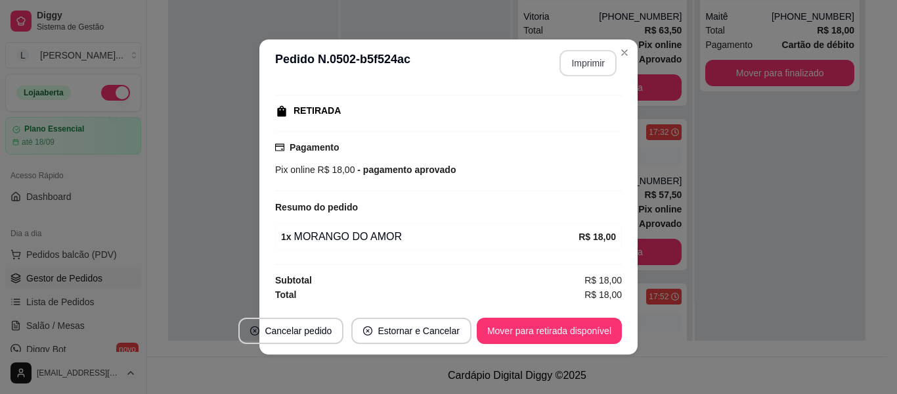
click at [583, 65] on button "Imprimir" at bounding box center [588, 63] width 57 height 26
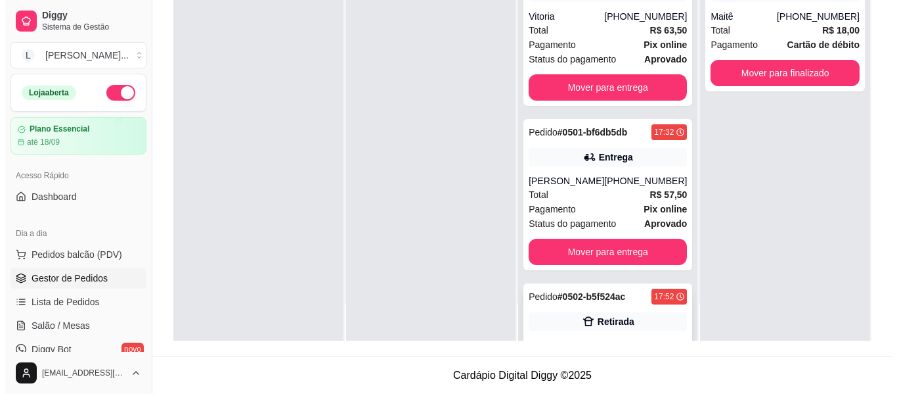
scroll to position [112, 0]
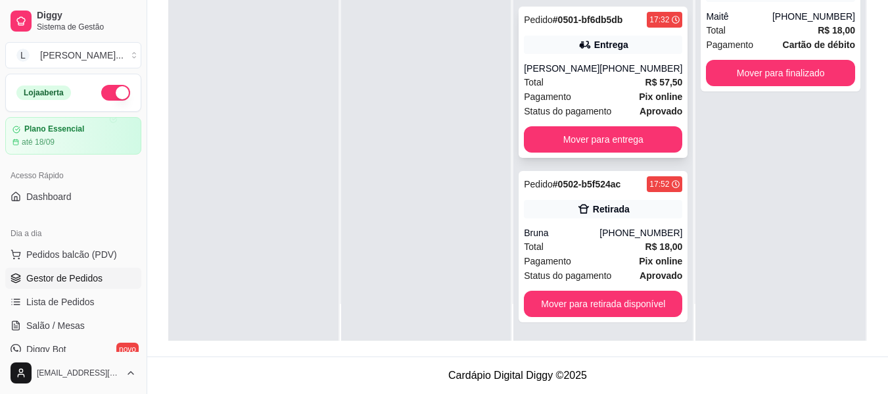
click at [623, 60] on div "Pedido # 0501-bf6db5db 17:32 Entrega [PERSON_NAME] [PHONE_NUMBER] Total R$ 57,5…" at bounding box center [602, 82] width 169 height 151
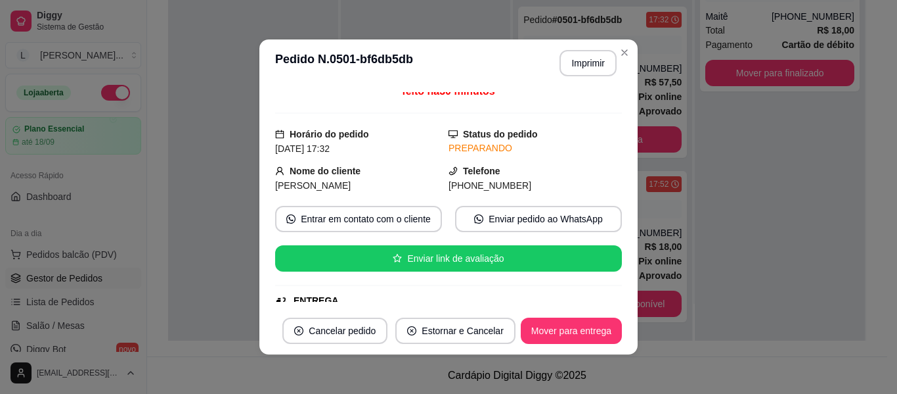
scroll to position [0, 0]
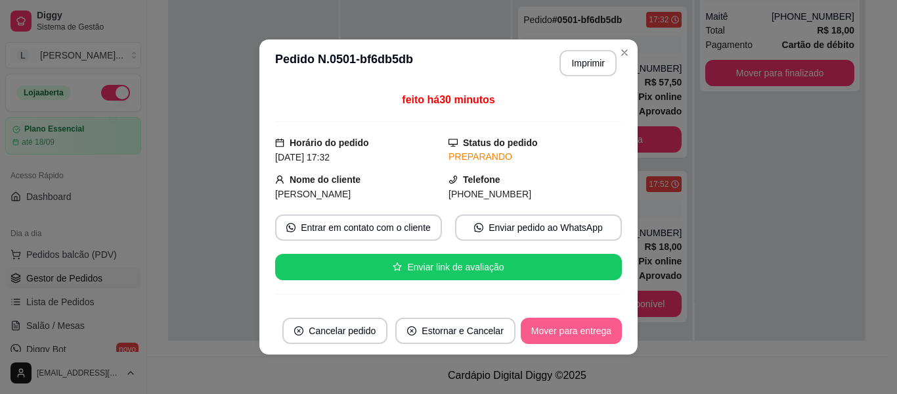
click at [571, 332] on button "Mover para entrega" at bounding box center [571, 330] width 101 height 26
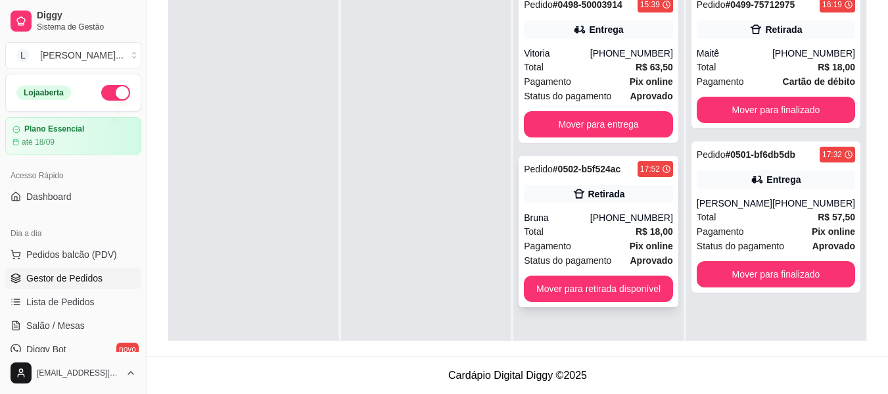
click at [652, 216] on div "[PHONE_NUMBER]" at bounding box center [631, 217] width 83 height 13
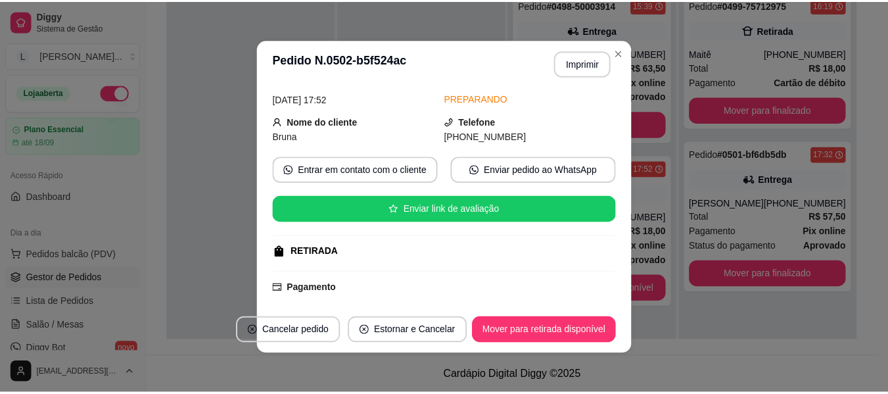
scroll to position [131, 0]
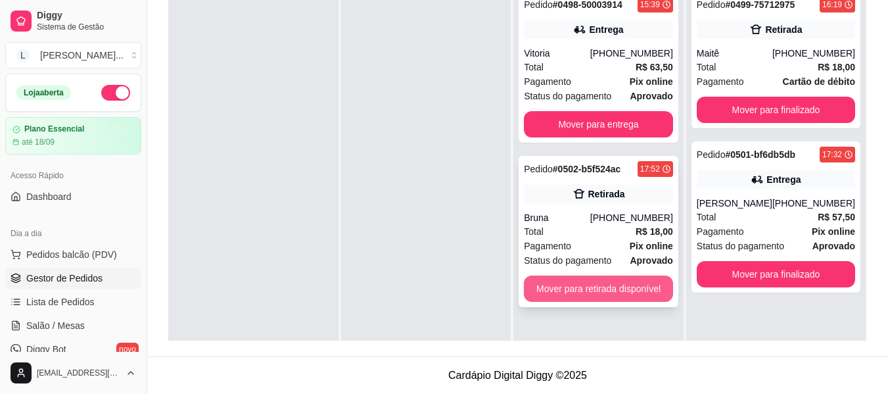
click at [581, 284] on button "Mover para retirada disponível" at bounding box center [598, 288] width 149 height 26
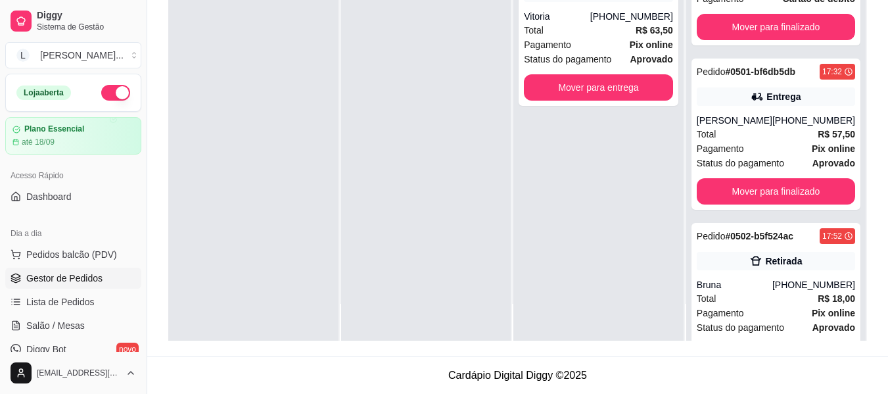
scroll to position [0, 0]
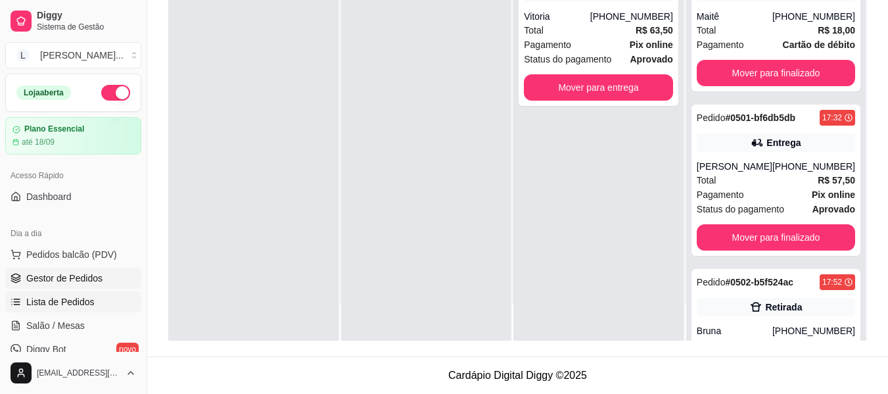
click at [70, 306] on span "Lista de Pedidos" at bounding box center [60, 301] width 68 height 13
